Goal: Navigation & Orientation: Find specific page/section

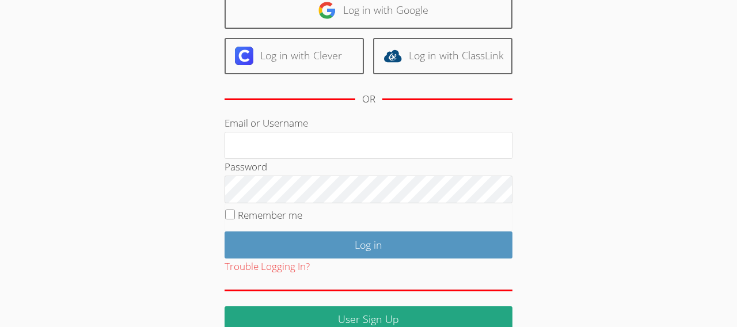
scroll to position [103, 0]
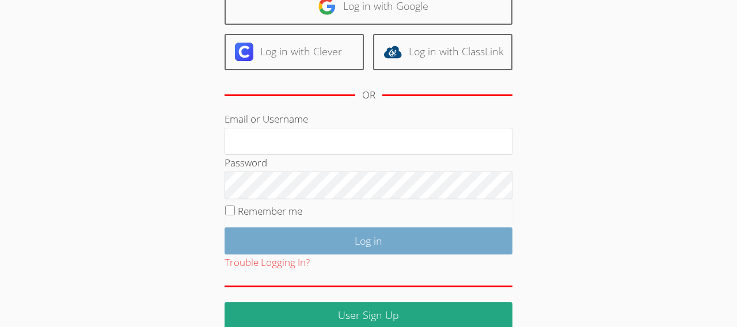
type input "Wetutorat@gmail.com"
click at [387, 255] on input "Log in" at bounding box center [369, 240] width 288 height 27
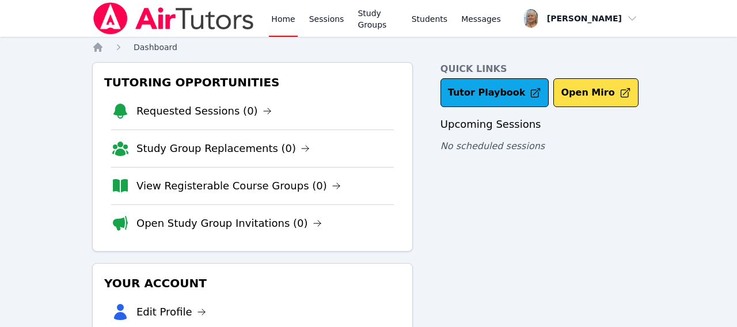
click at [177, 52] on span "Dashboard" at bounding box center [156, 47] width 44 height 9
click at [400, 30] on link "Study Groups" at bounding box center [377, 18] width 44 height 37
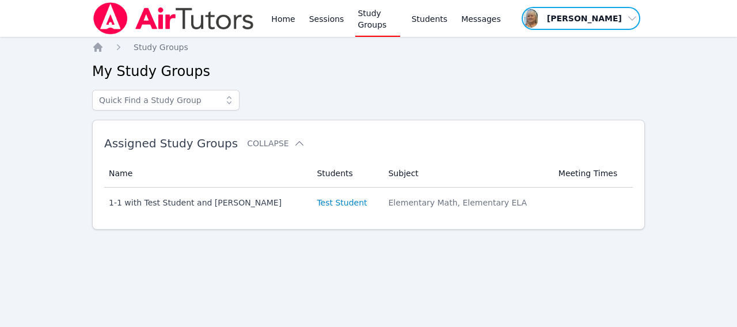
click at [599, 14] on span "button" at bounding box center [581, 18] width 121 height 25
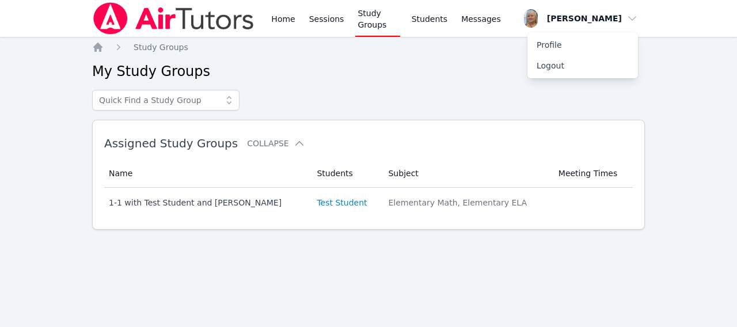
click at [637, 111] on div at bounding box center [368, 100] width 553 height 21
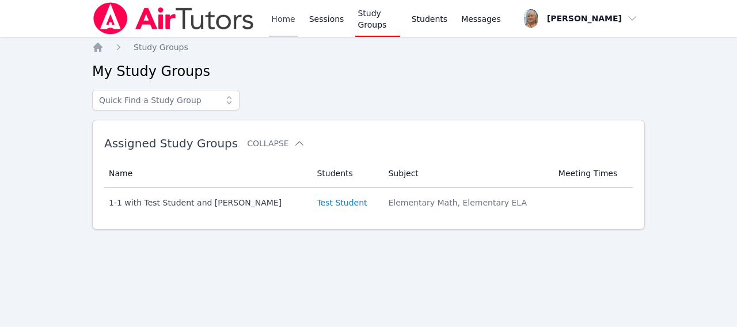
click at [297, 22] on link "Home" at bounding box center [283, 18] width 28 height 37
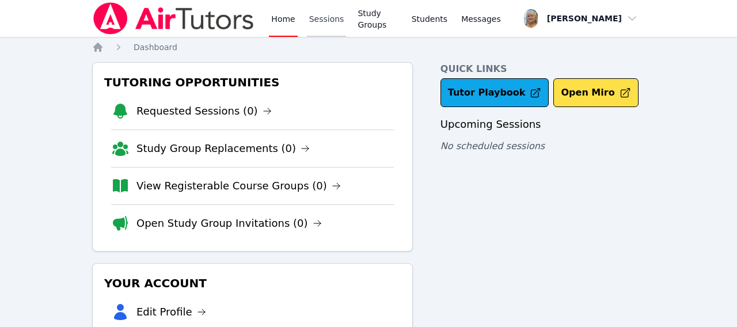
click at [347, 26] on link "Sessions" at bounding box center [327, 18] width 40 height 37
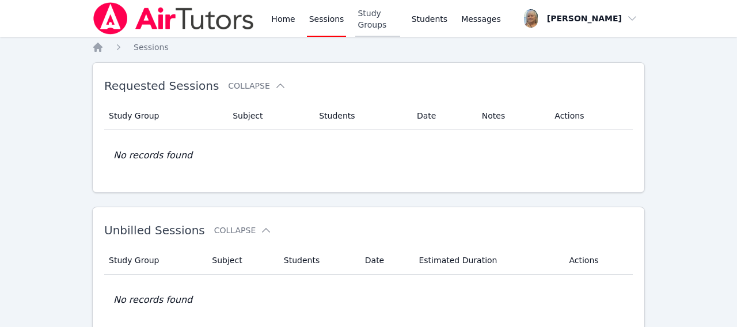
click at [400, 30] on link "Study Groups" at bounding box center [377, 18] width 44 height 37
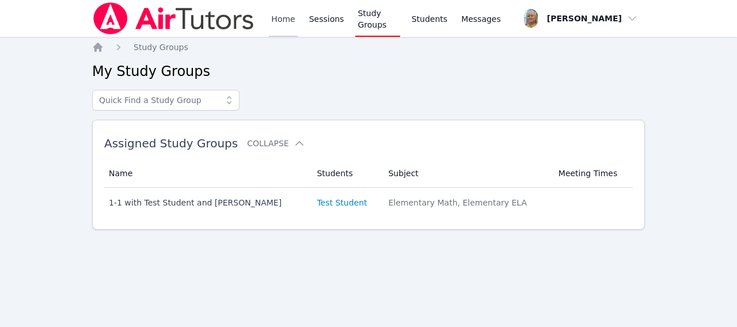
click at [297, 24] on link "Home" at bounding box center [283, 18] width 28 height 37
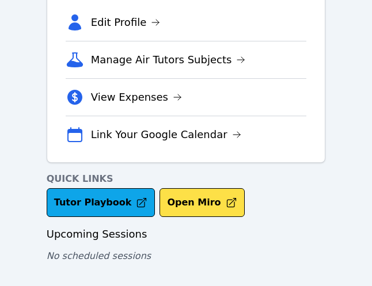
scroll to position [318, 0]
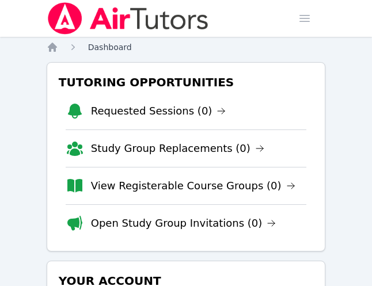
click at [132, 52] on span "Dashboard" at bounding box center [110, 47] width 44 height 9
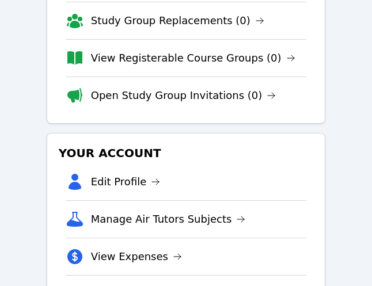
scroll to position [134, 0]
